Goal: Information Seeking & Learning: Learn about a topic

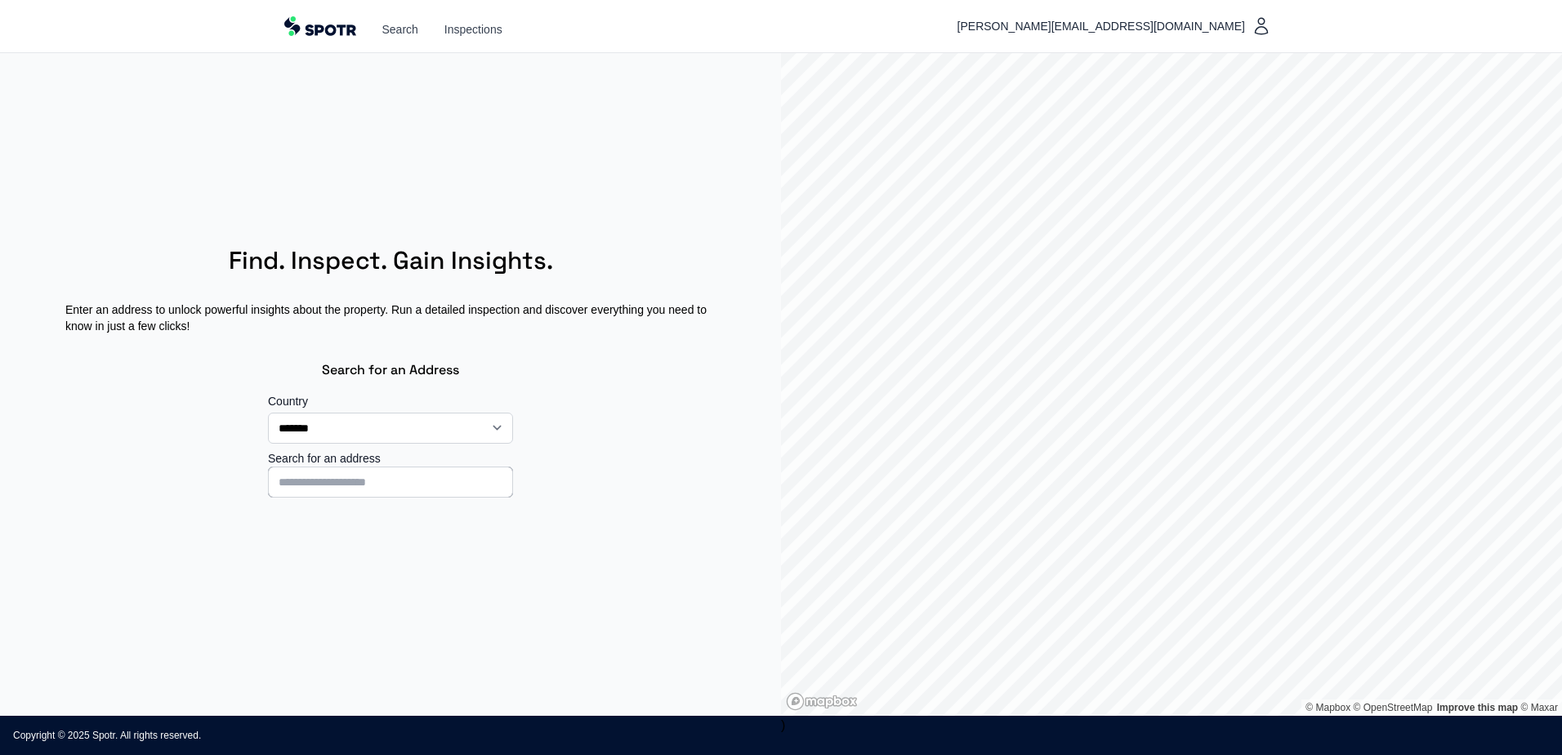
select select "**"
drag, startPoint x: 112, startPoint y: 576, endPoint x: 124, endPoint y: 552, distance: 26.7
click at [112, 575] on section "**********" at bounding box center [390, 384] width 781 height 663
click at [288, 485] on input at bounding box center [390, 482] width 245 height 31
type input "**********"
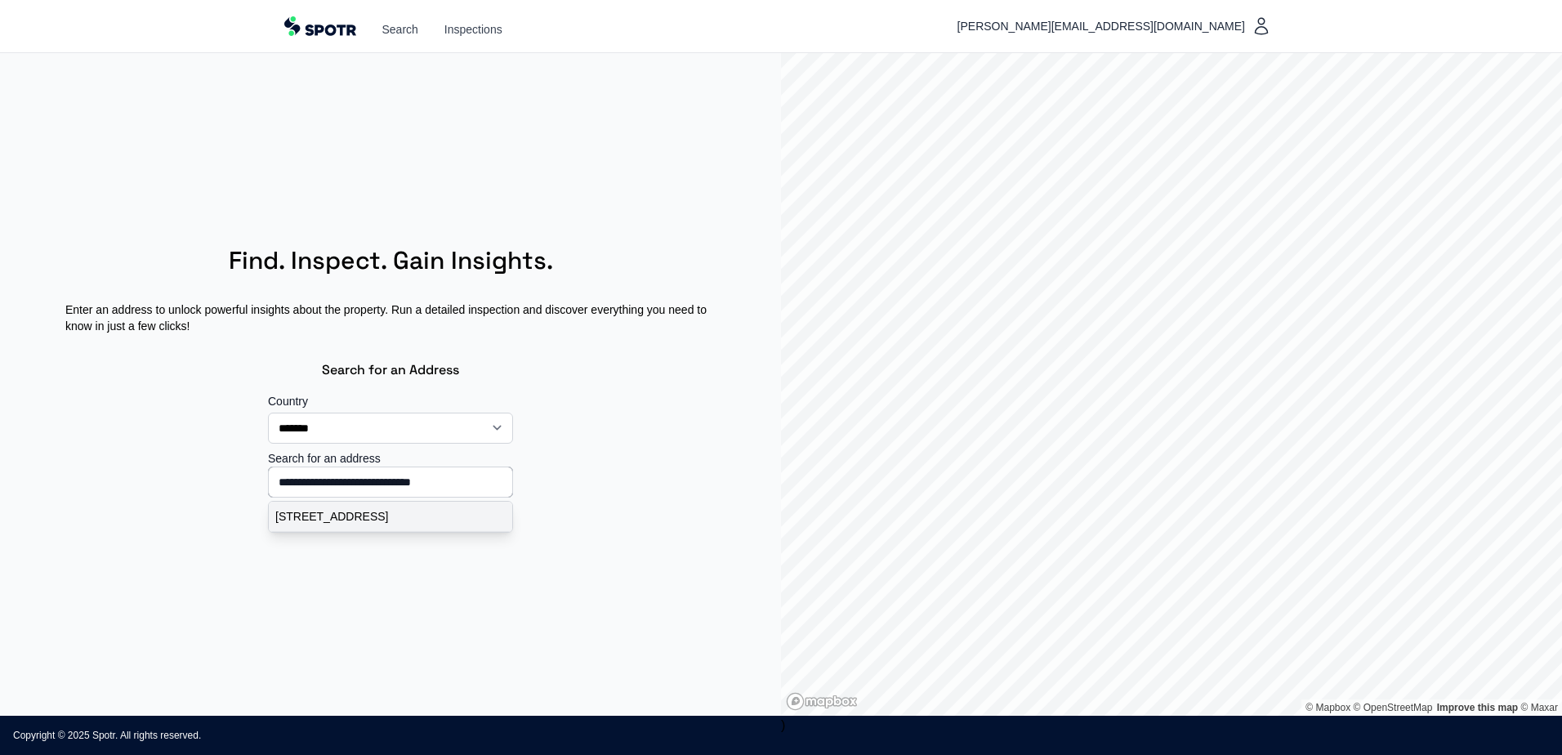
click at [297, 525] on p "Zuidelijke Meentsteeg 33, Rhenen, Nederland" at bounding box center [390, 516] width 230 height 16
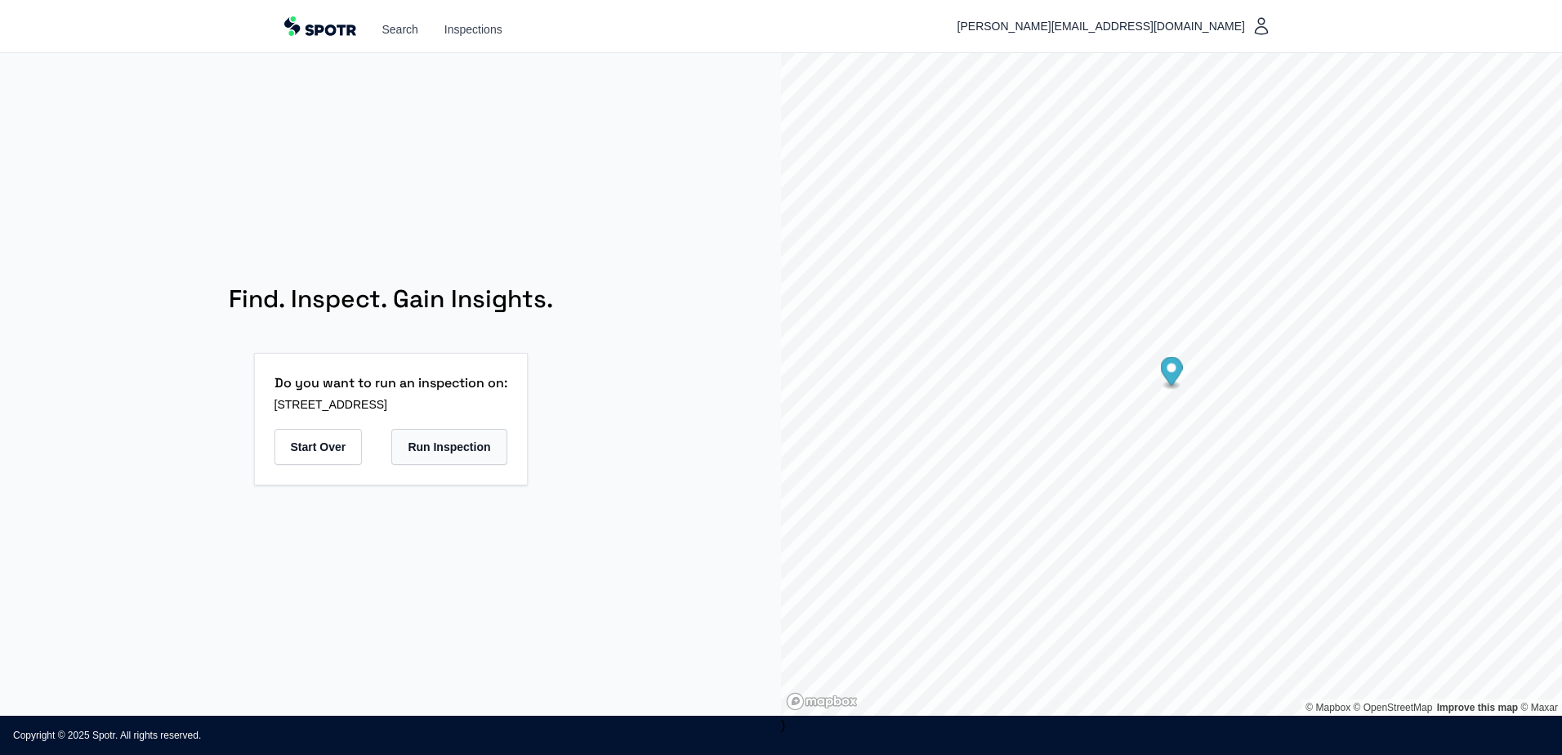
click at [458, 449] on button "Run Inspection" at bounding box center [448, 447] width 115 height 36
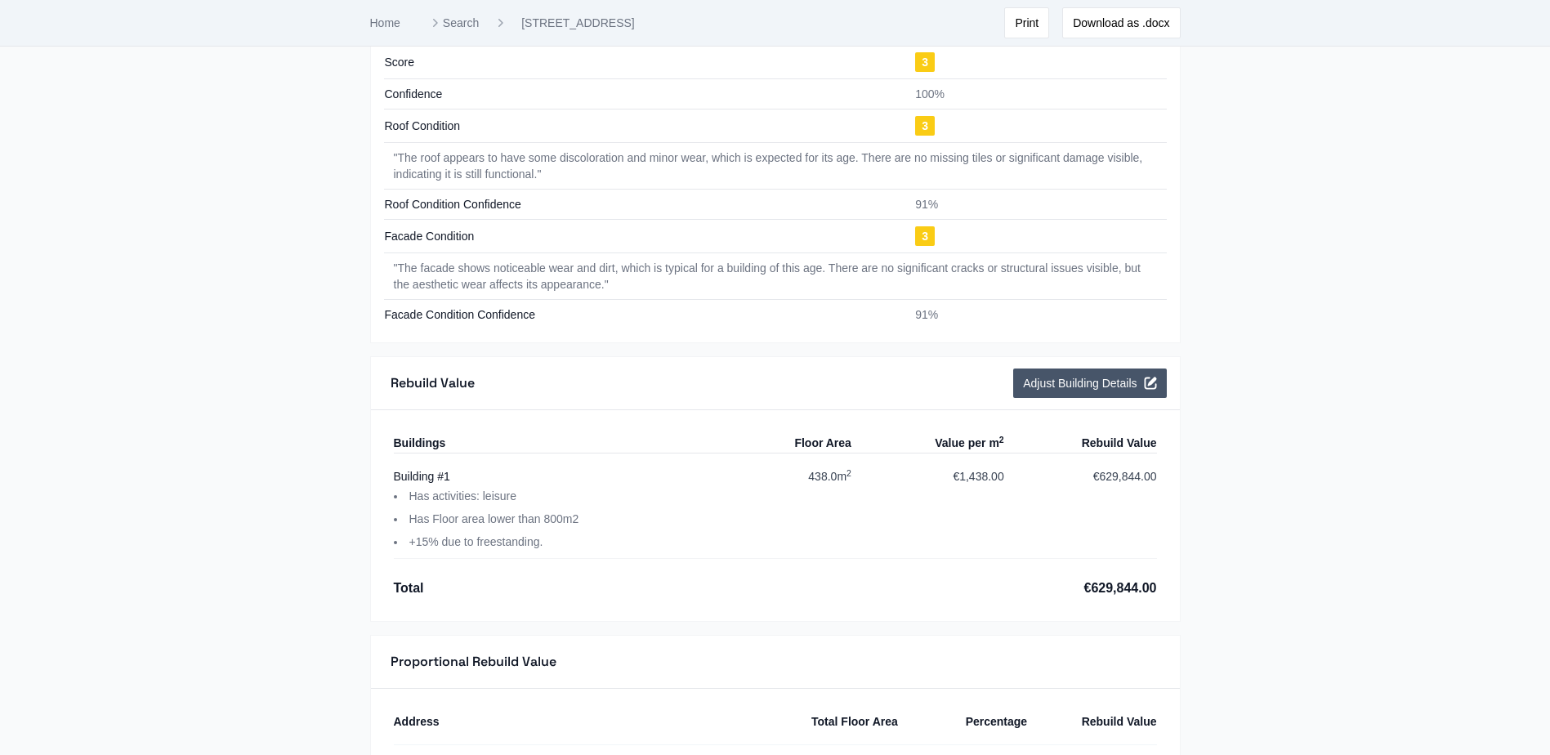
scroll to position [1995, 0]
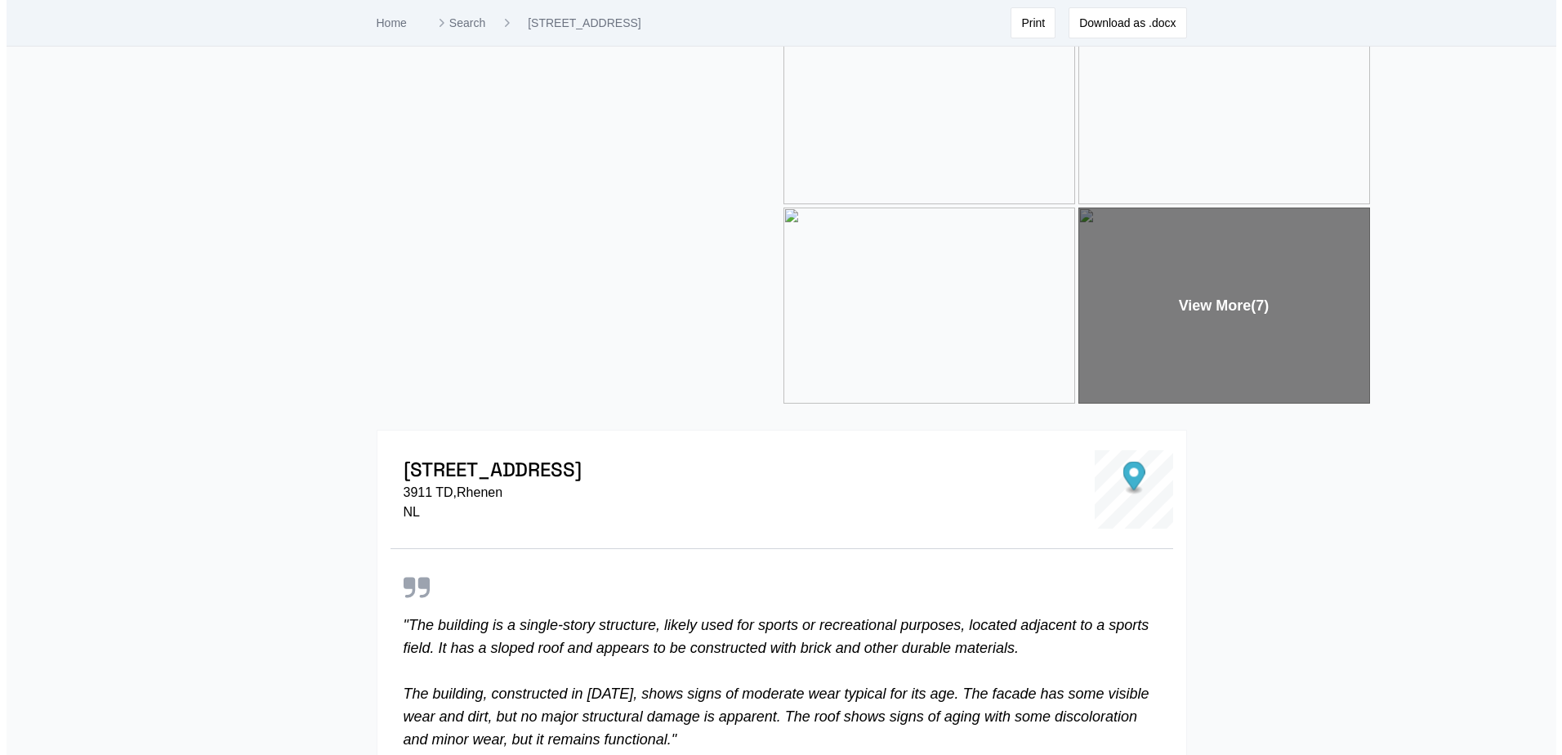
scroll to position [0, 0]
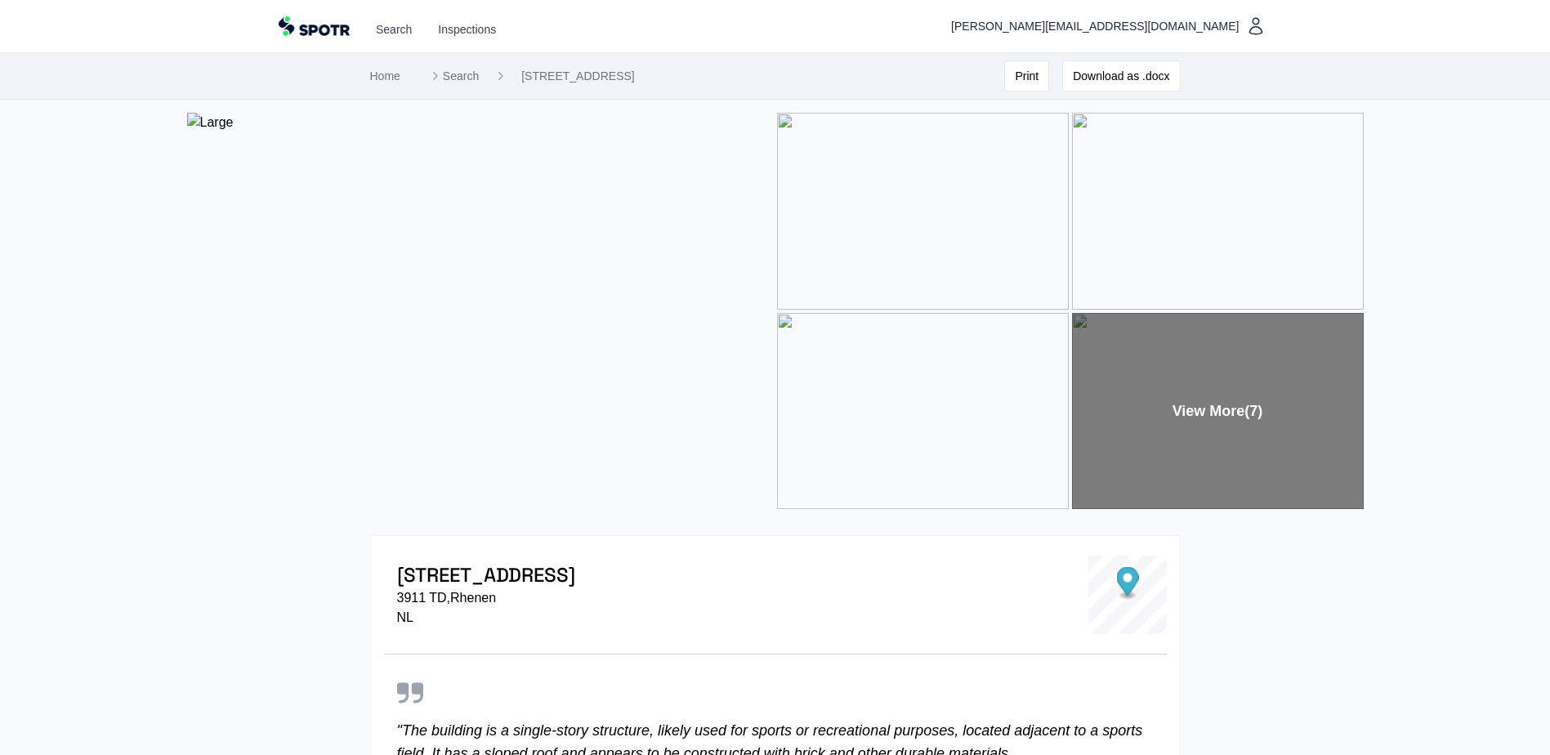
click at [1155, 391] on div "View More (7)" at bounding box center [1218, 411] width 292 height 197
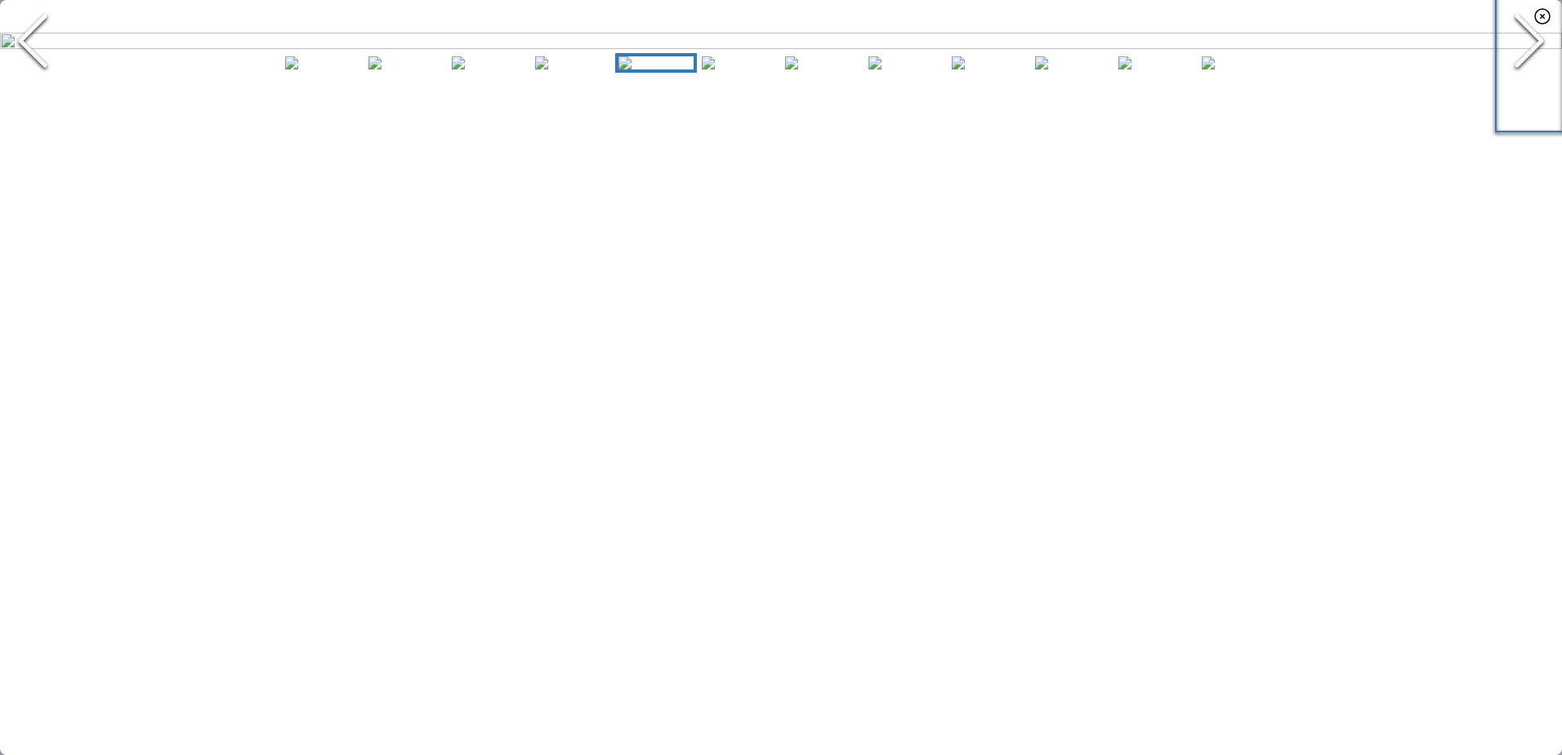
click at [1531, 90] on icon "Next Slide" at bounding box center [1529, 41] width 49 height 98
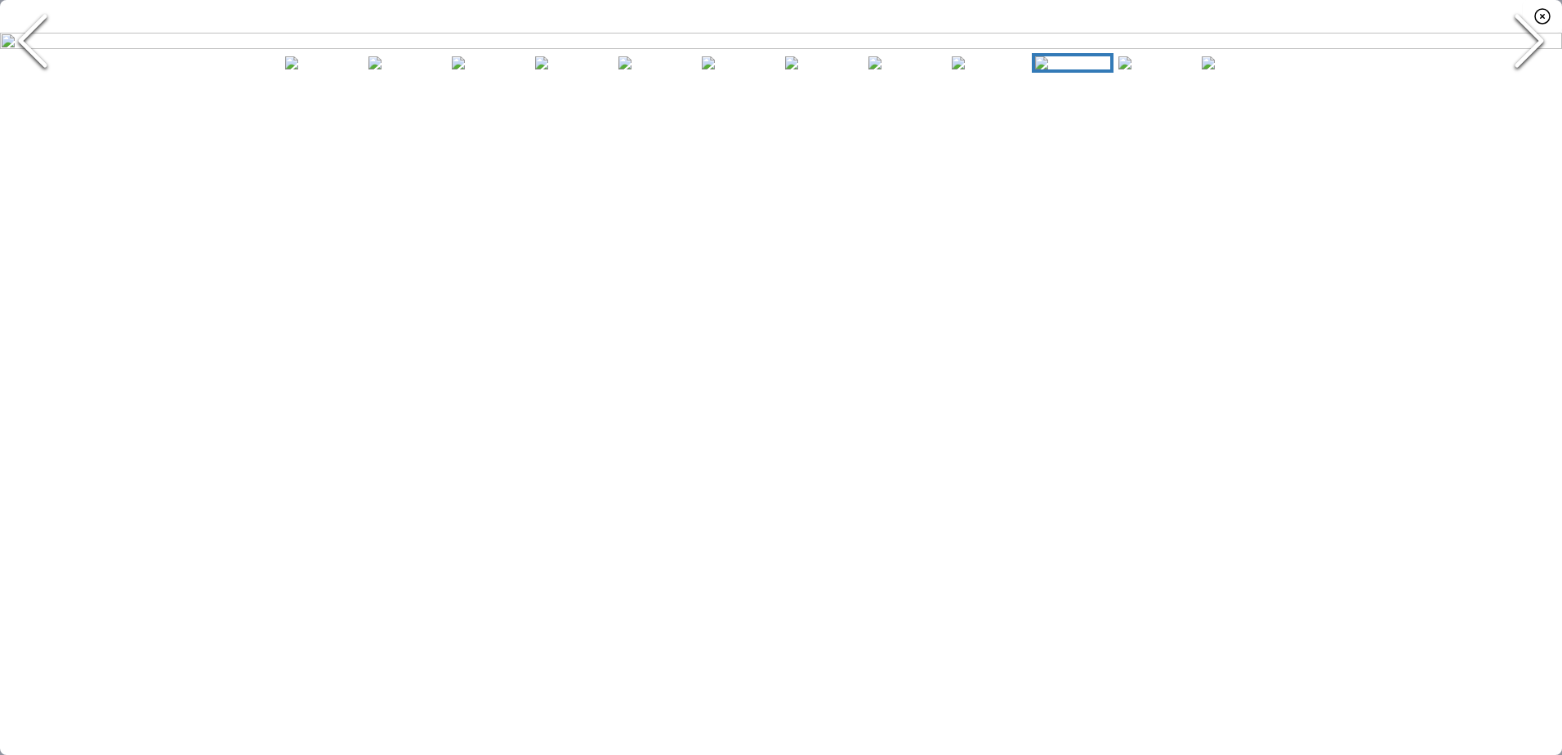
click at [1531, 90] on icon "Next Slide" at bounding box center [1529, 41] width 49 height 98
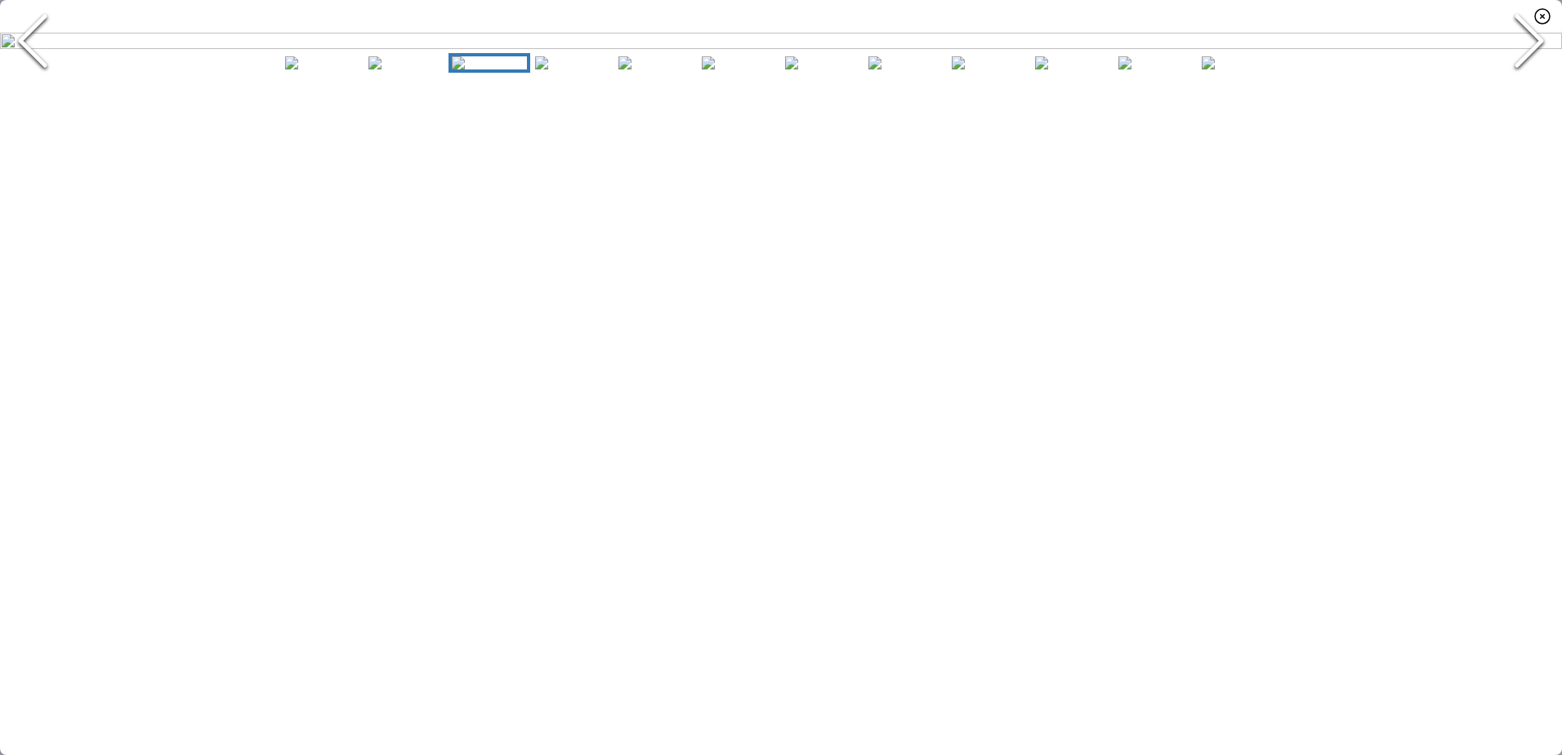
click at [1531, 90] on icon "Next Slide" at bounding box center [1529, 41] width 49 height 98
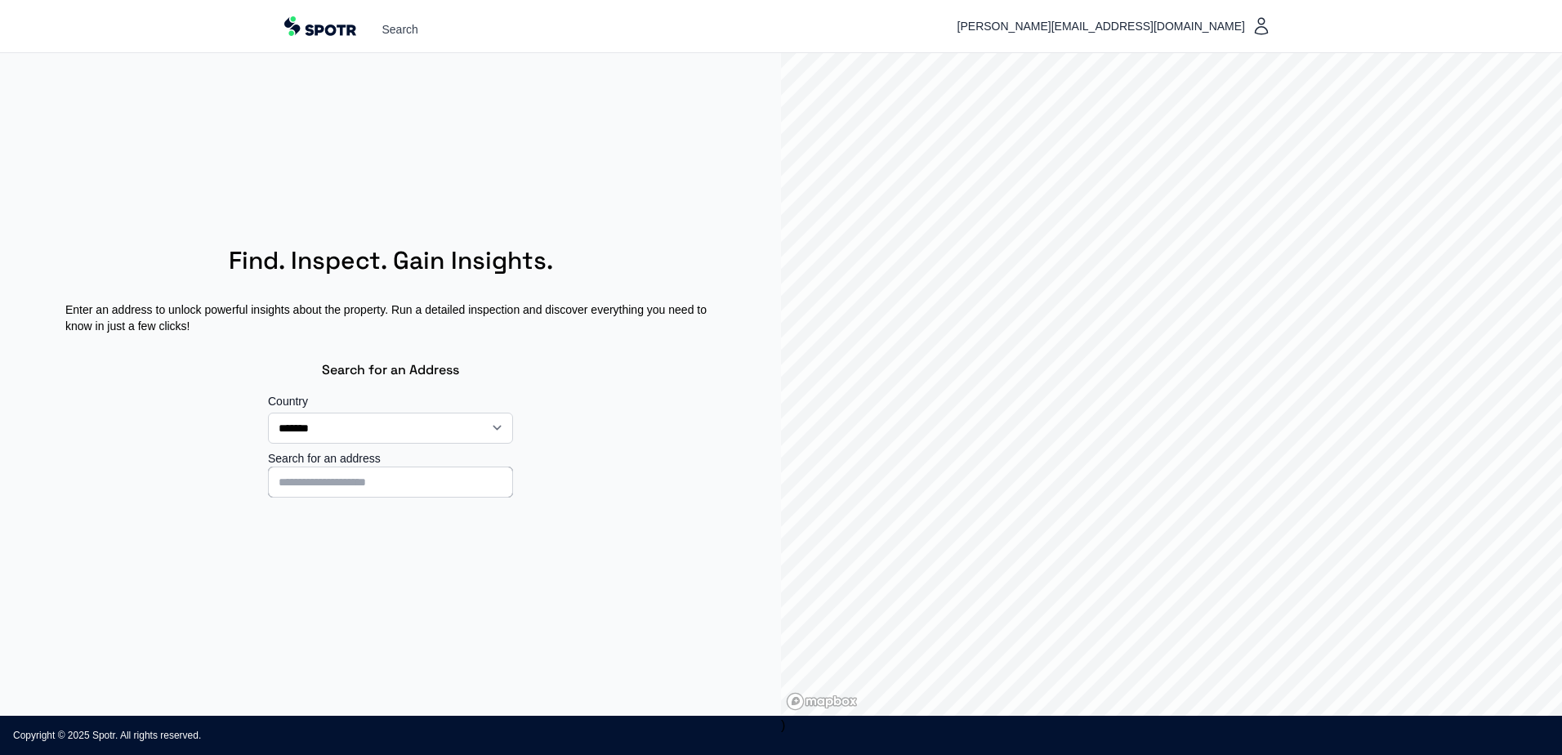
select select "**"
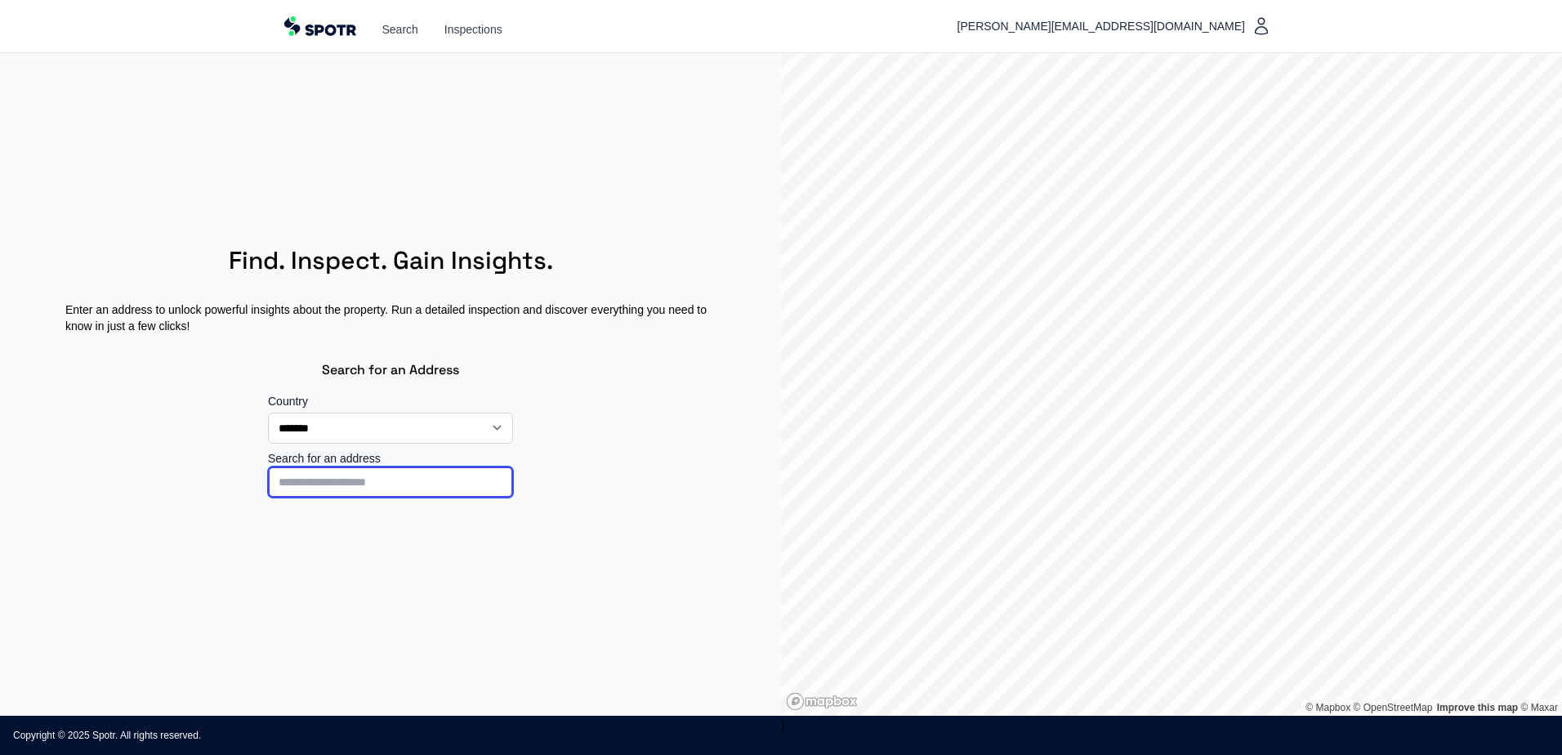
click at [360, 491] on input at bounding box center [390, 482] width 245 height 31
drag, startPoint x: 0, startPoint y: 591, endPoint x: 24, endPoint y: 588, distance: 23.9
click at [0, 590] on section "**********" at bounding box center [390, 384] width 781 height 663
click at [287, 486] on input at bounding box center [390, 482] width 245 height 31
type input "**********"
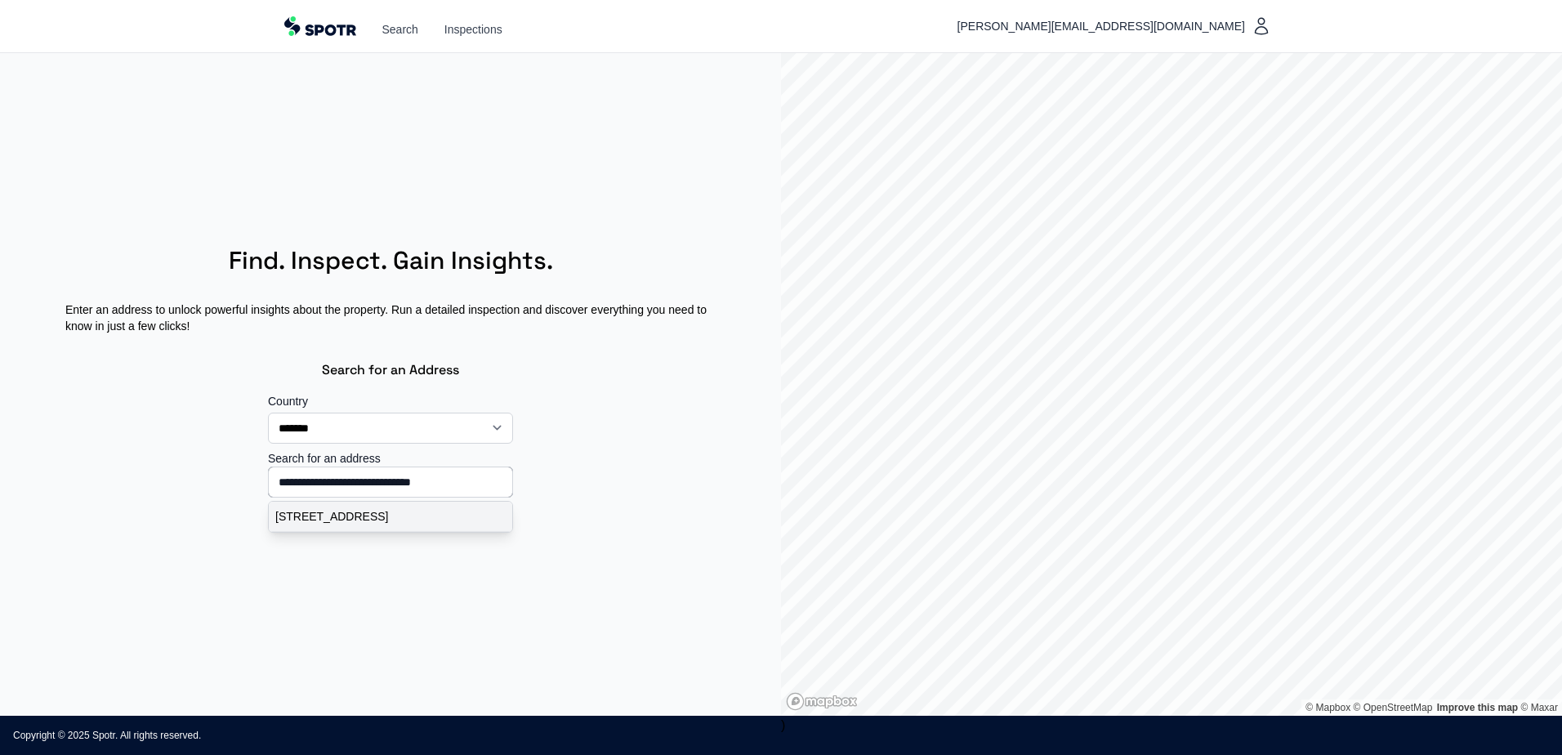
click at [283, 525] on p "[STREET_ADDRESS]" at bounding box center [390, 516] width 230 height 16
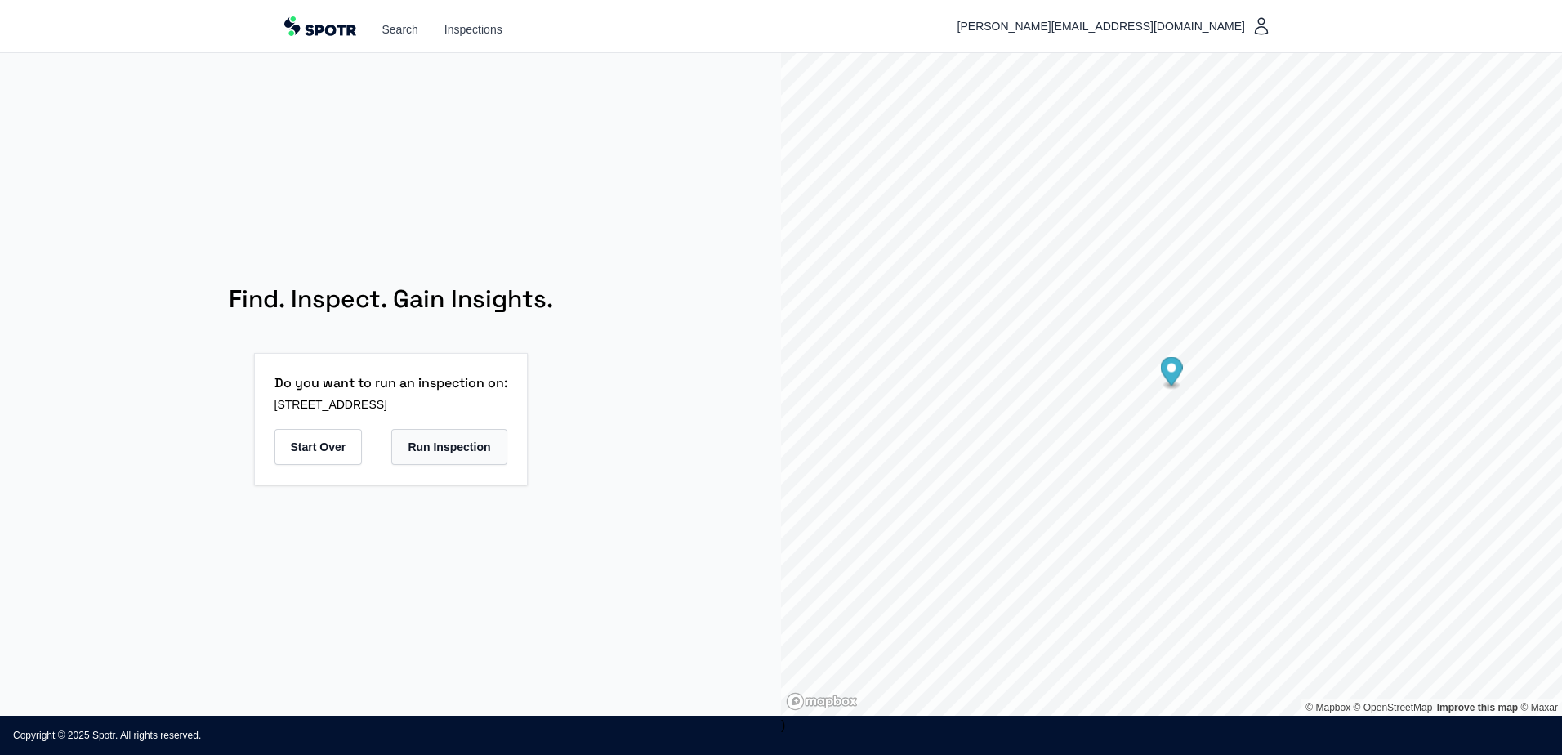
click at [503, 443] on button "Run Inspection" at bounding box center [448, 447] width 115 height 36
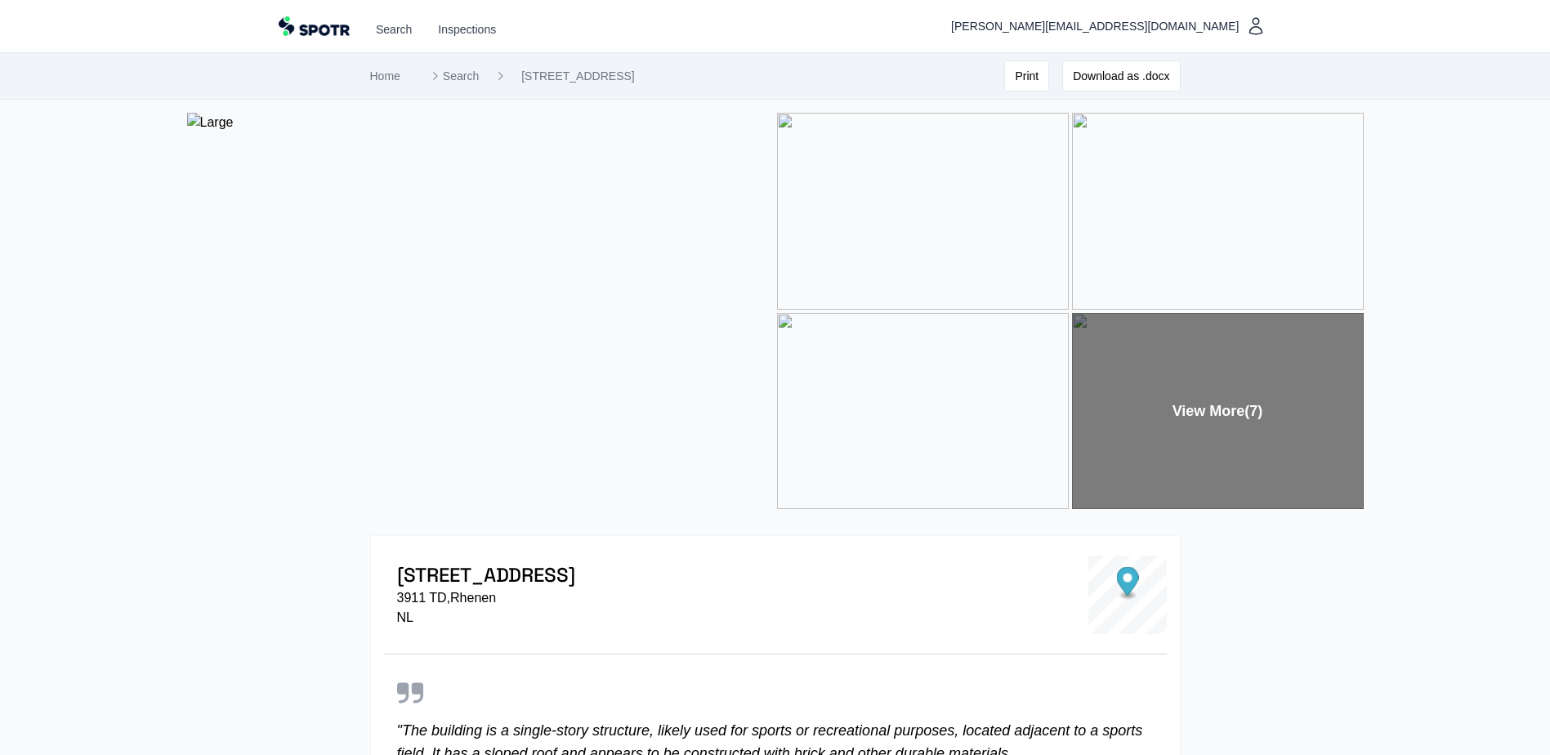
click at [573, 222] on img at bounding box center [480, 311] width 587 height 396
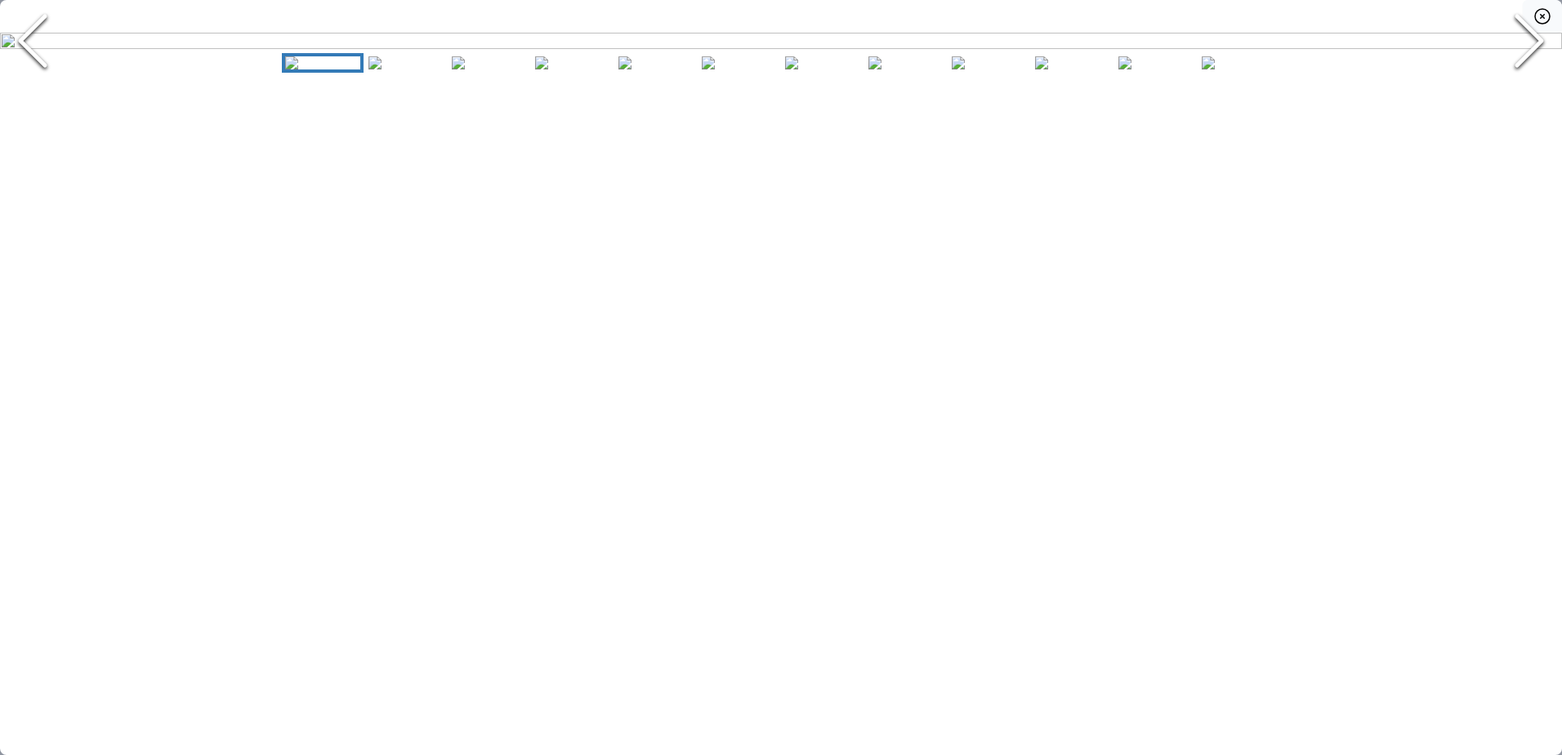
click at [1538, 20] on icon "button" at bounding box center [1543, 17] width 20 height 20
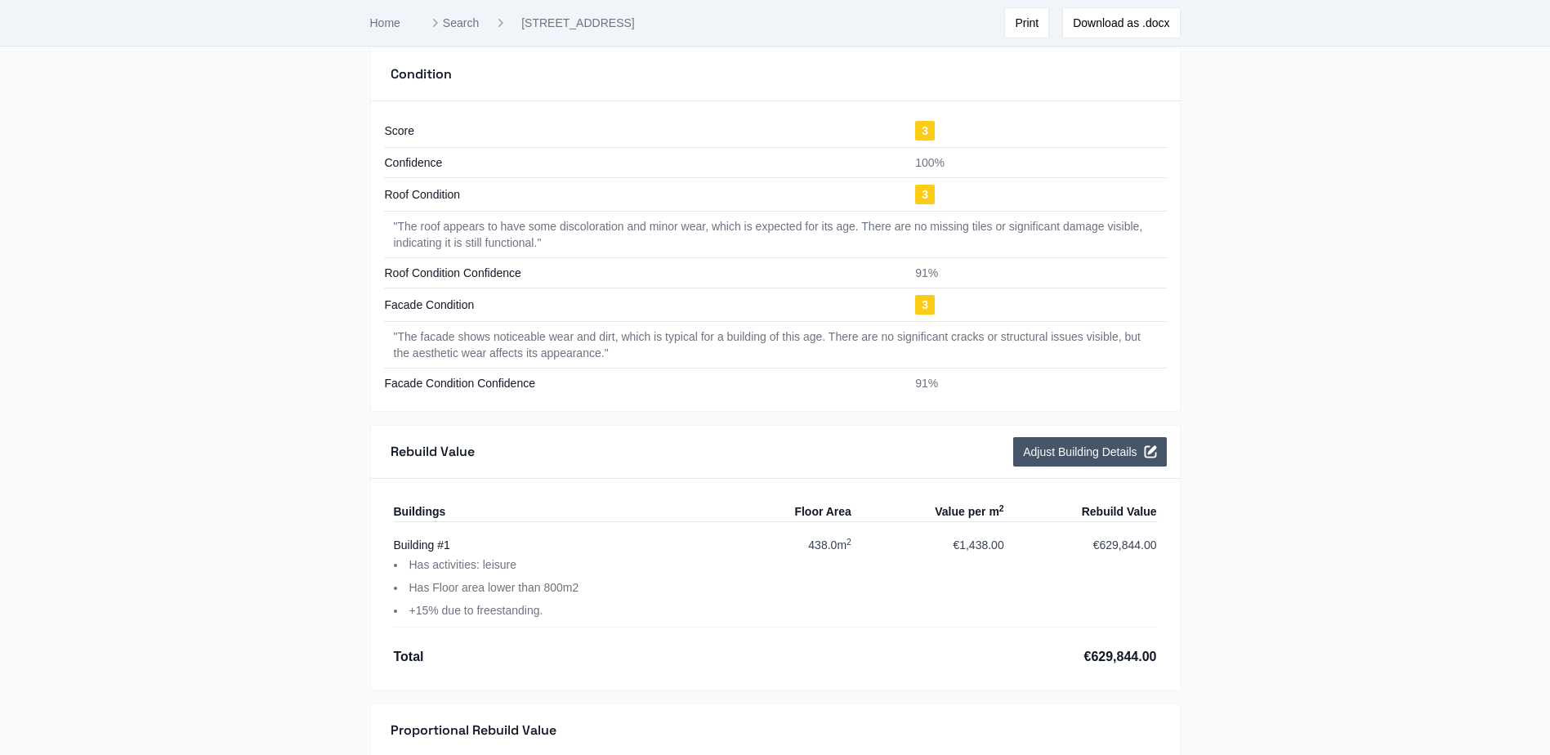
scroll to position [1924, 0]
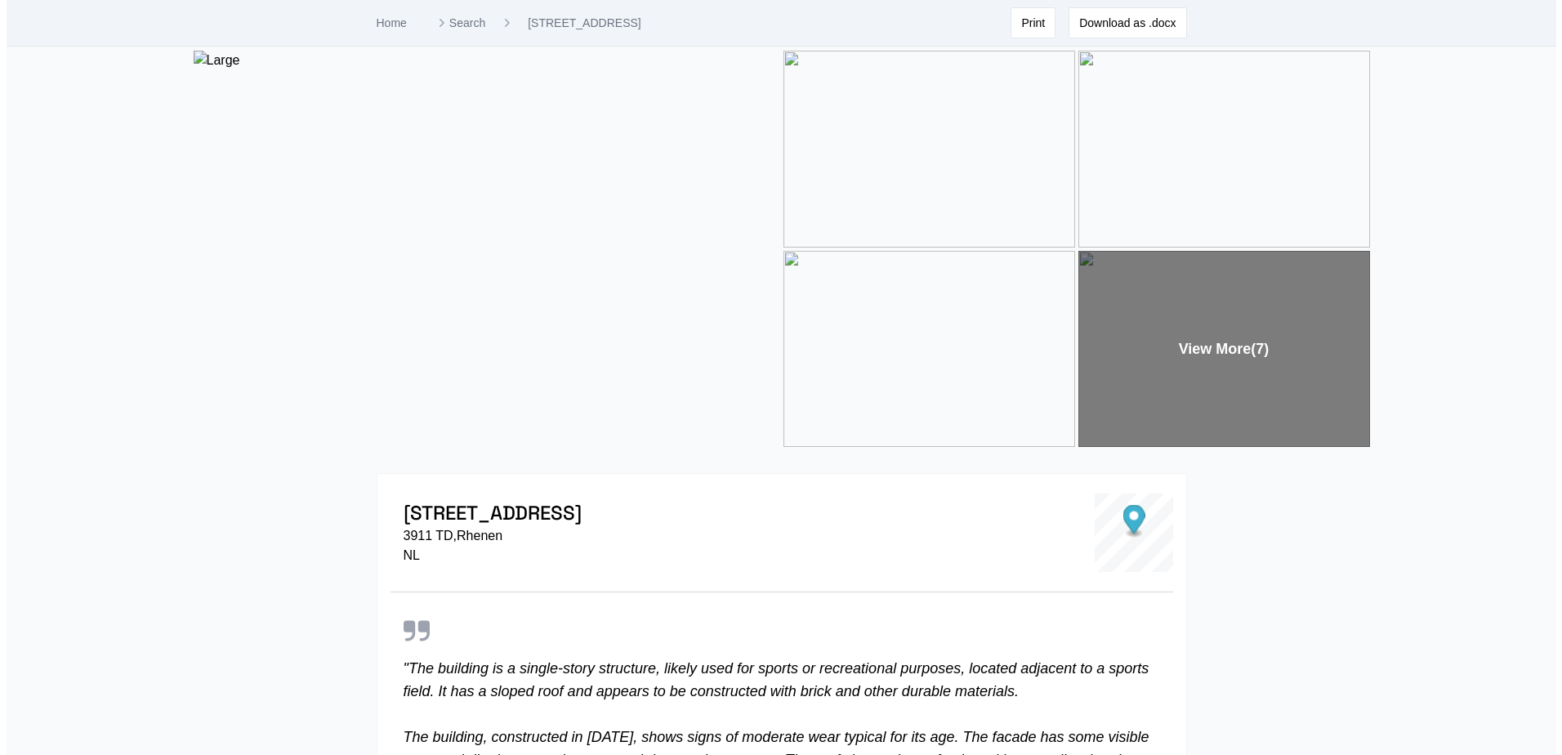
scroll to position [0, 0]
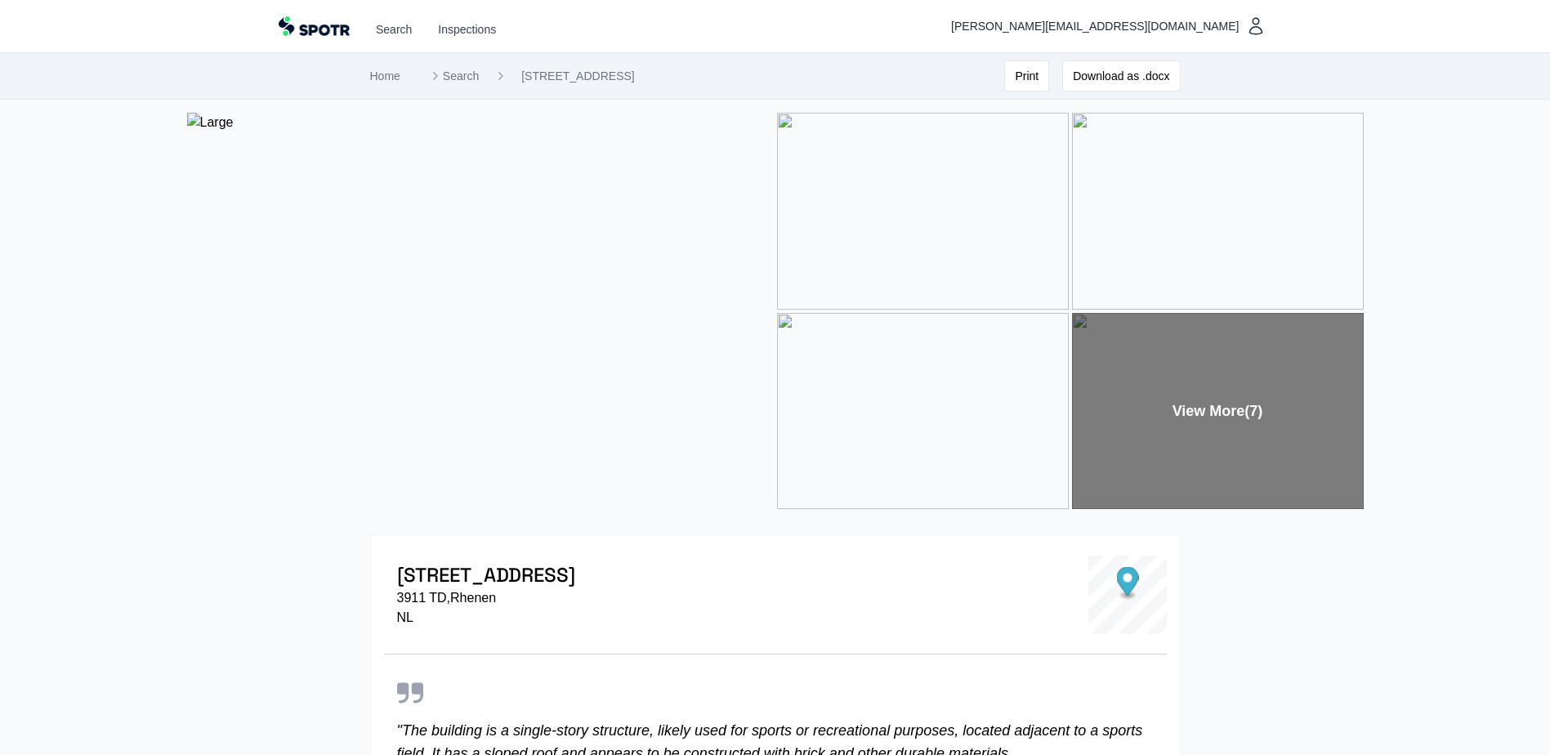
click at [440, 340] on img at bounding box center [480, 311] width 587 height 396
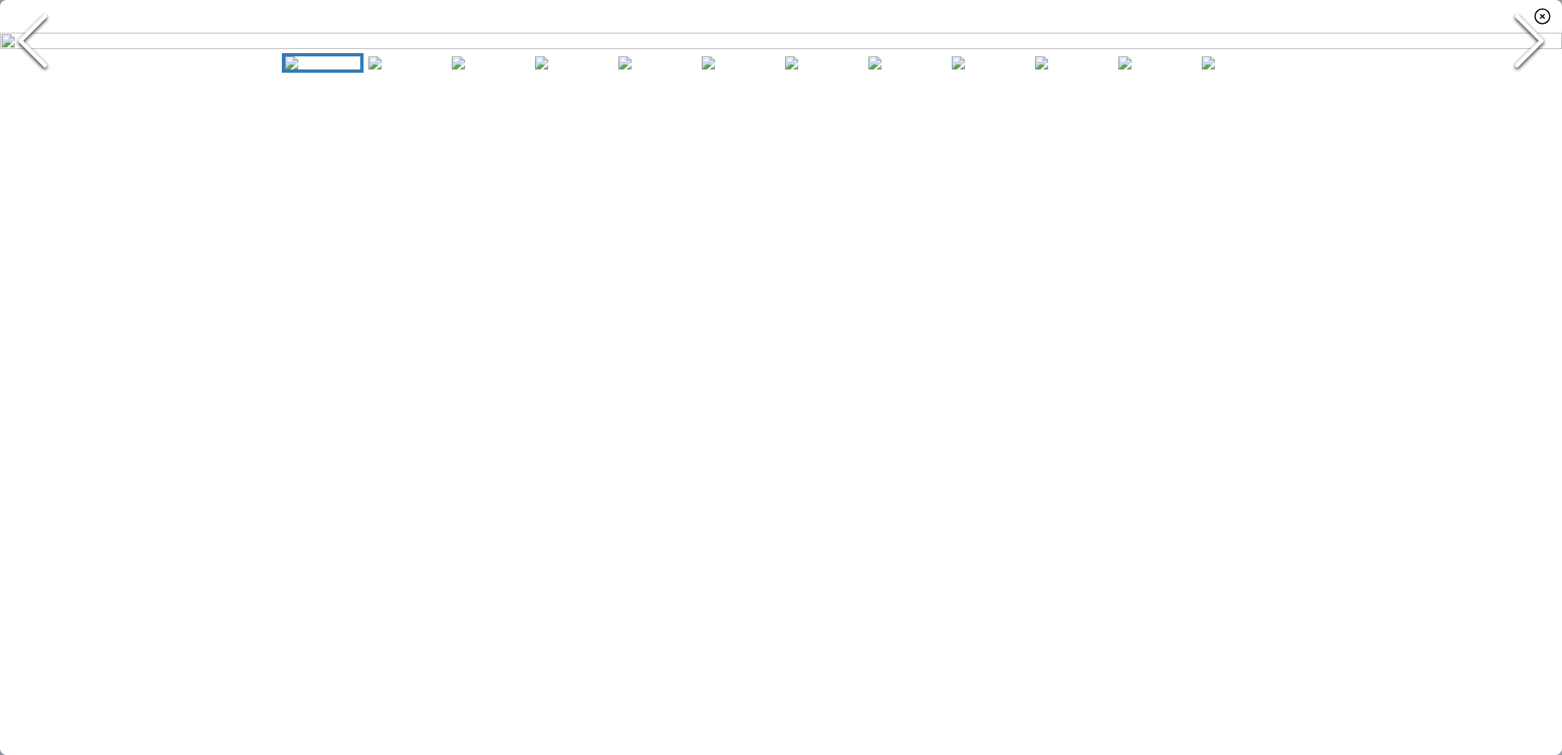
click at [1535, 90] on icon "Next Slide" at bounding box center [1529, 41] width 49 height 98
click at [1536, 90] on icon "Next Slide" at bounding box center [1529, 41] width 49 height 98
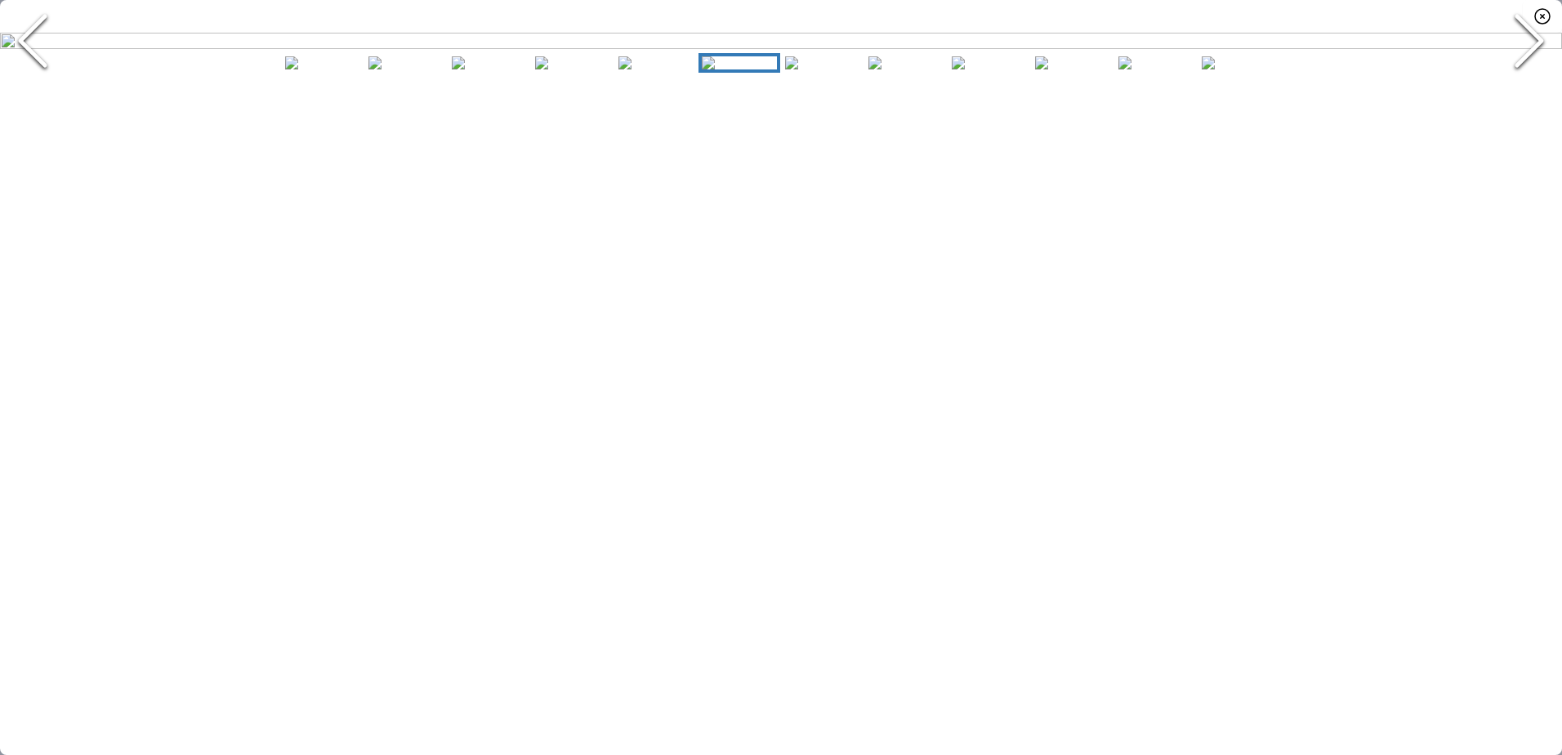
click at [1536, 90] on icon "Next Slide" at bounding box center [1529, 41] width 49 height 98
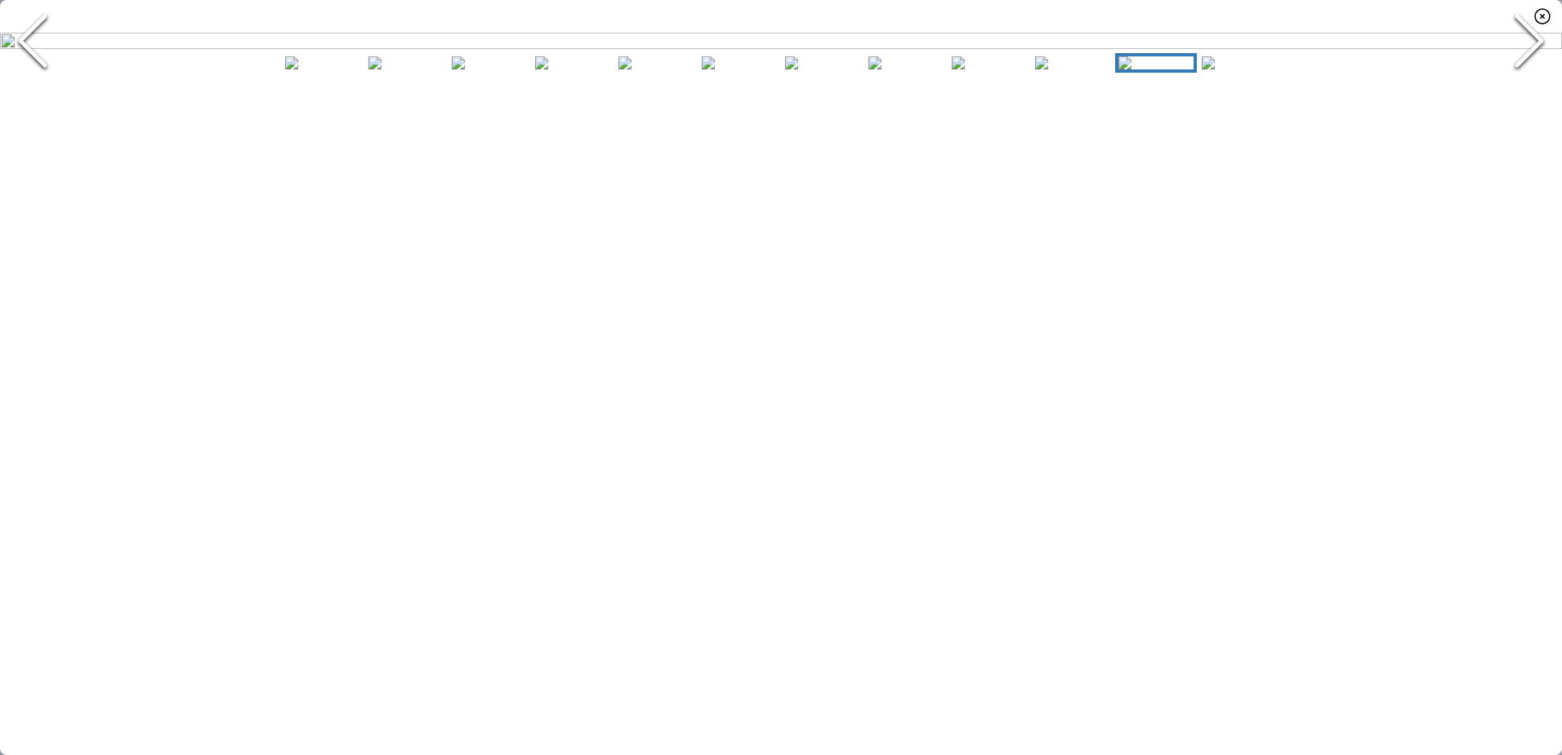
click at [1536, 90] on icon "Next Slide" at bounding box center [1529, 41] width 49 height 98
click at [29, 65] on polyline "Previous Slide" at bounding box center [32, 40] width 25 height 49
